Goal: Information Seeking & Learning: Find specific fact

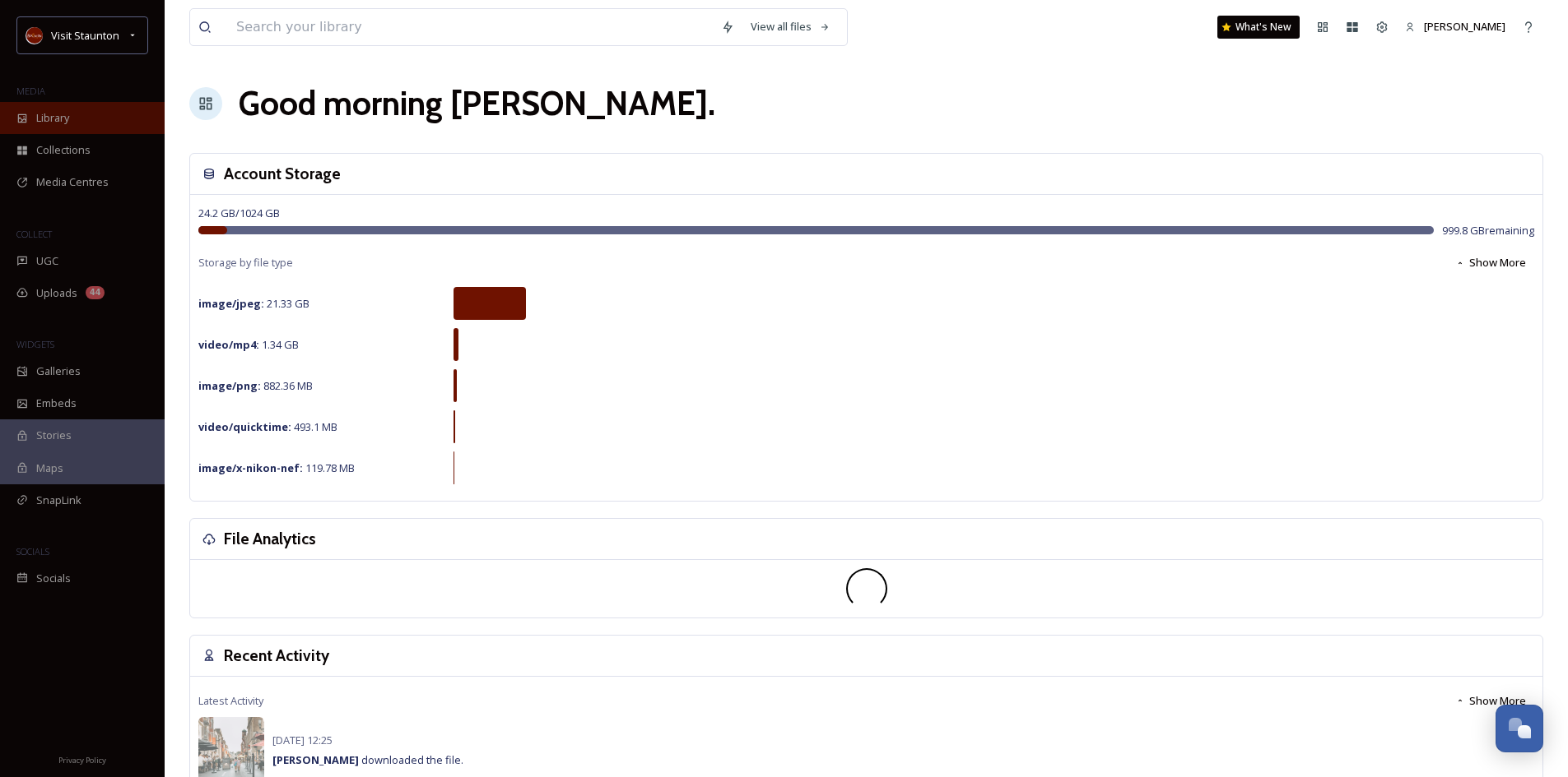
click at [62, 122] on span "Library" at bounding box center [52, 118] width 33 height 16
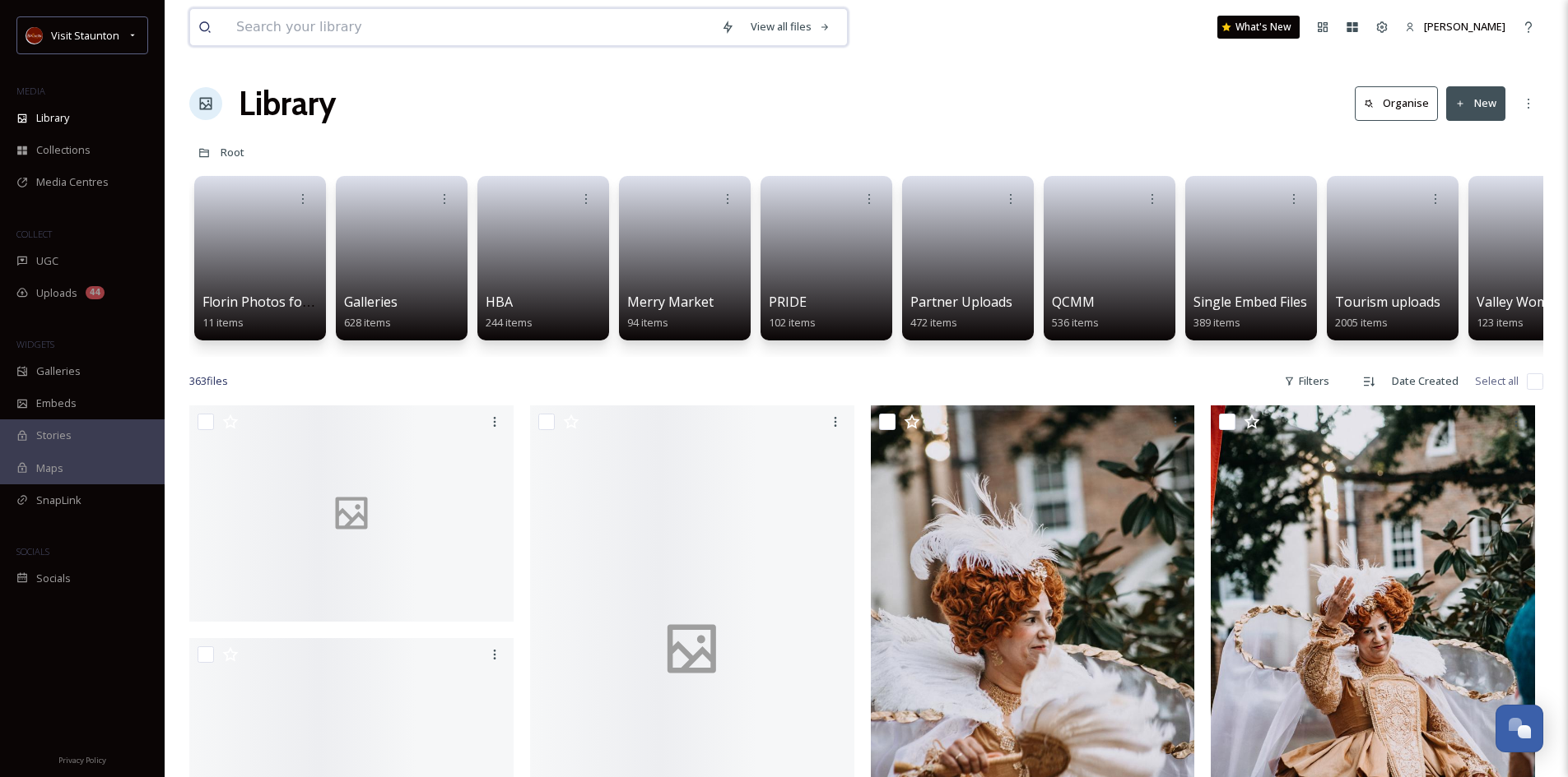
click at [338, 26] on input at bounding box center [470, 27] width 485 height 36
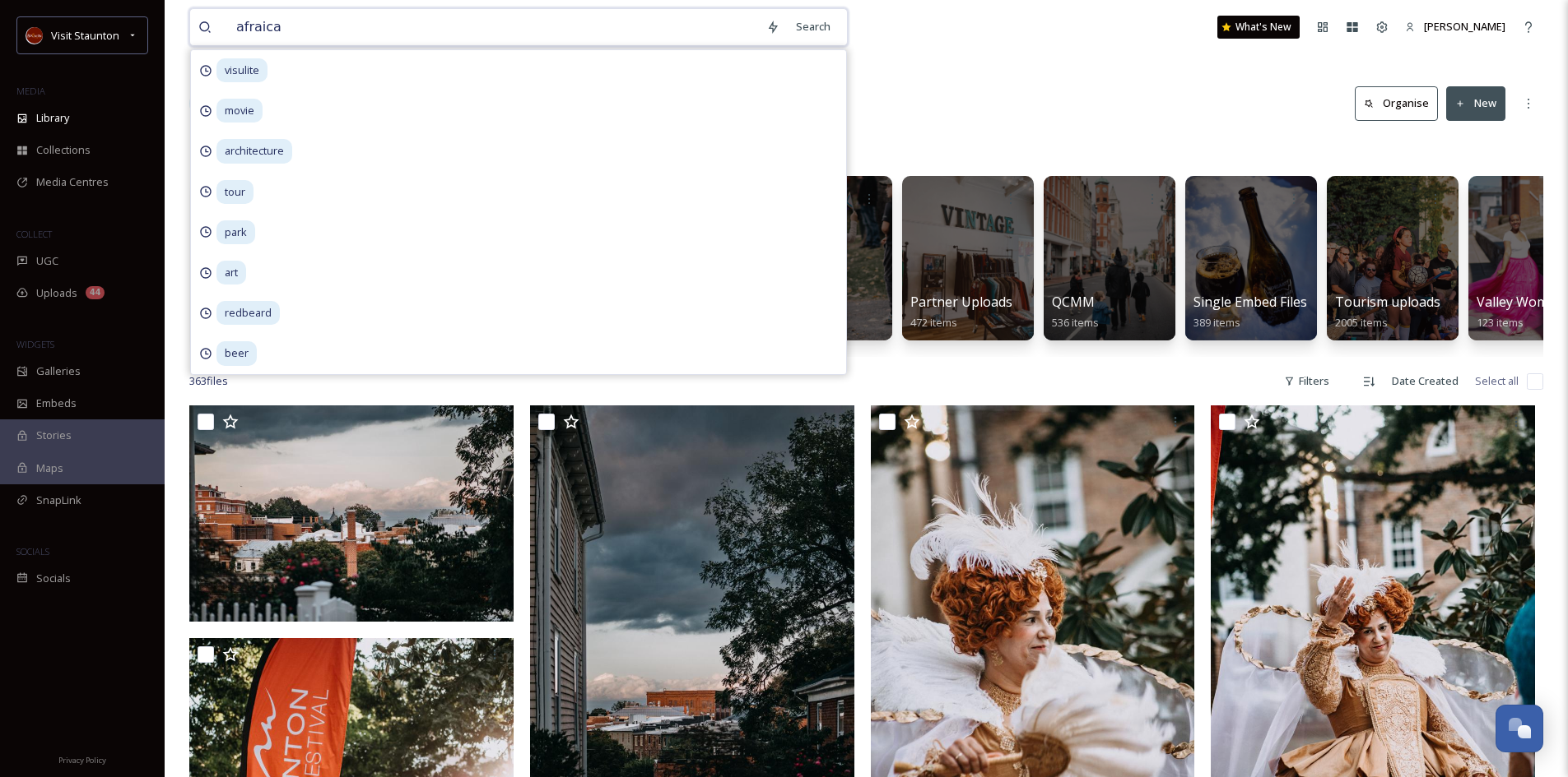
type input "afraican"
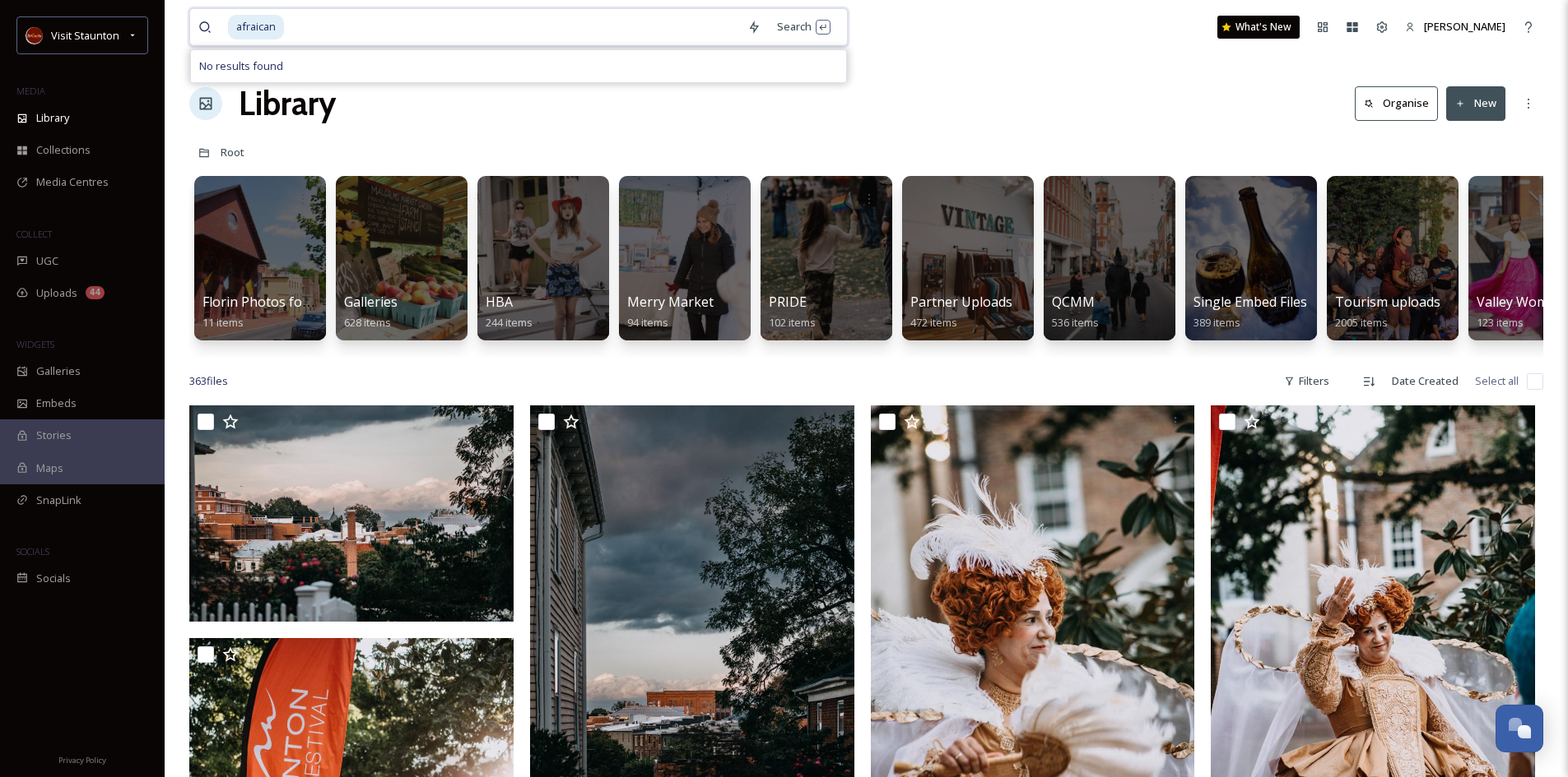
drag, startPoint x: 324, startPoint y: 25, endPoint x: 65, endPoint y: 0, distance: 260.2
type input "[DEMOGRAPHIC_DATA]"
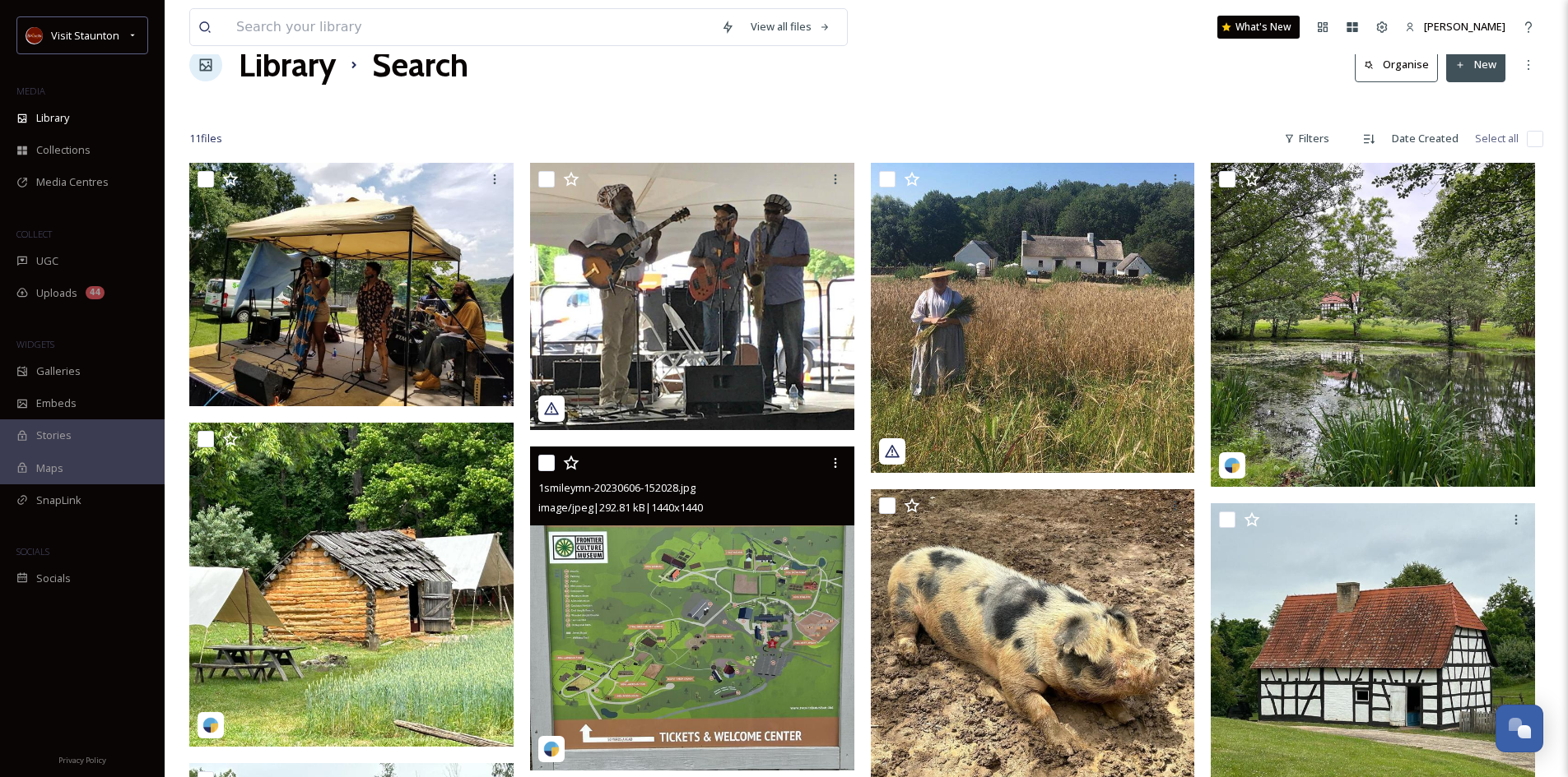
scroll to position [32, 0]
